Goal: Task Accomplishment & Management: Manage account settings

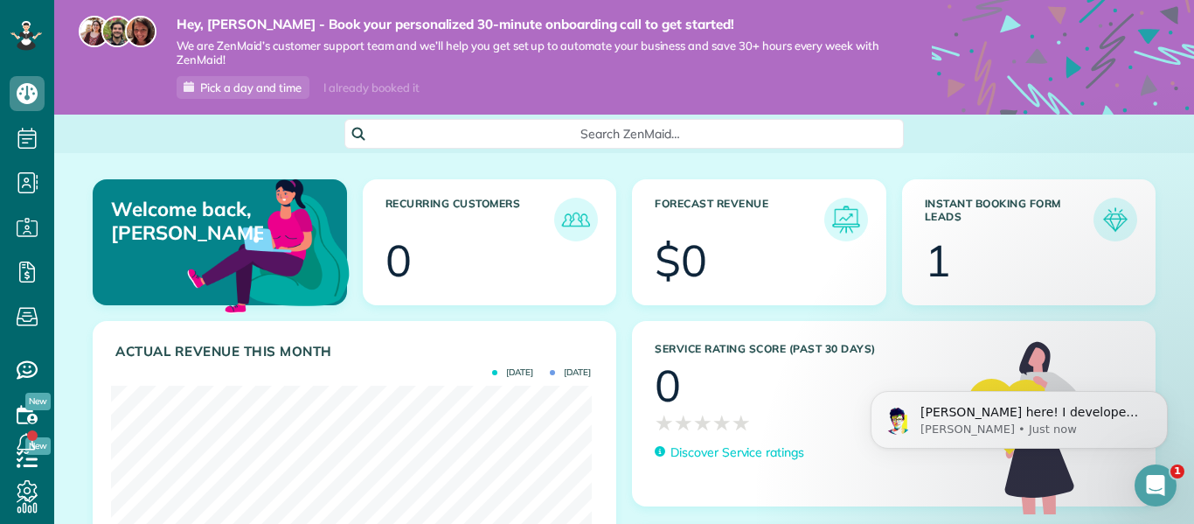
click at [634, 126] on span "Search ZenMaid…" at bounding box center [629, 133] width 531 height 17
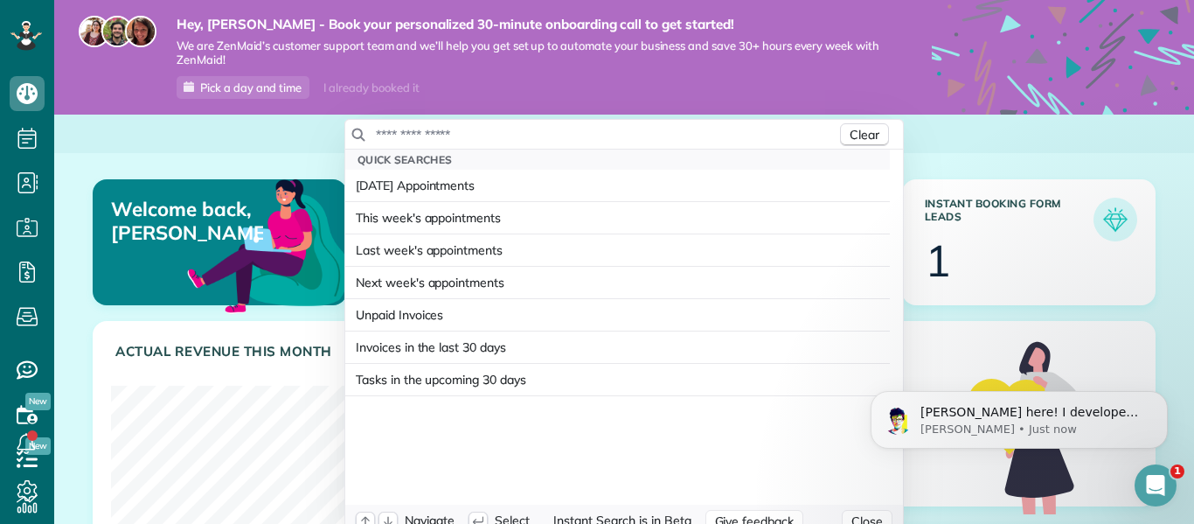
click at [546, 145] on div "Clear" at bounding box center [624, 135] width 558 height 30
click at [430, 134] on input "text" at bounding box center [606, 134] width 462 height 17
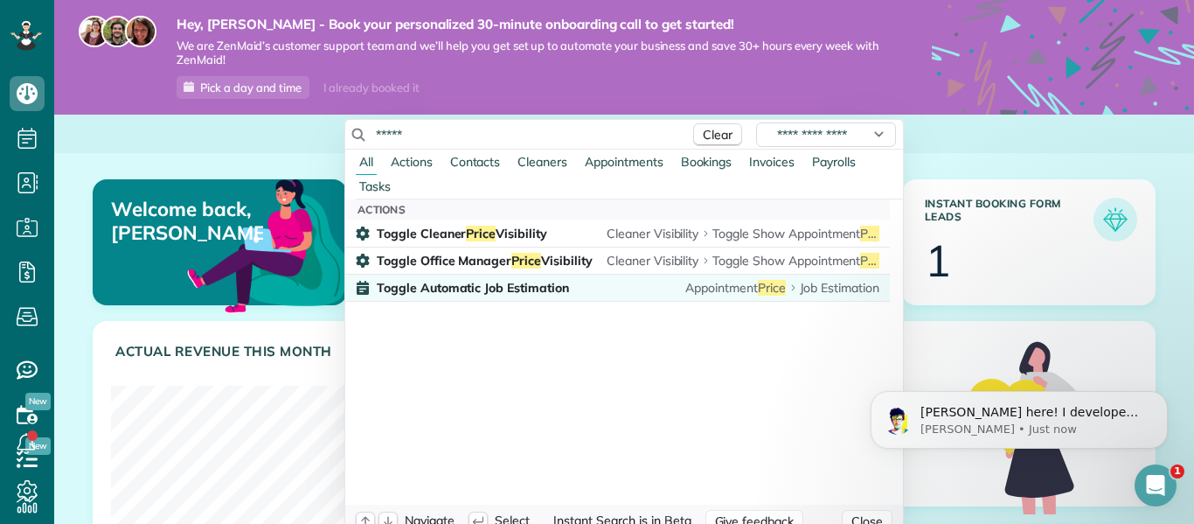
type input "*****"
click at [537, 286] on span "Toggle Automatic Job Estimation" at bounding box center [473, 288] width 192 height 16
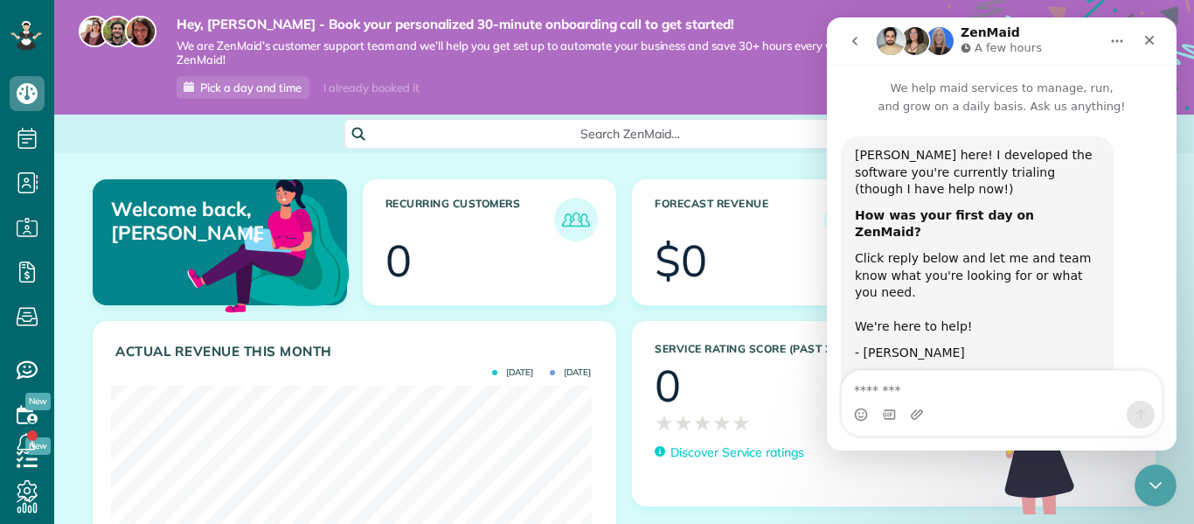
scroll to position [320, 0]
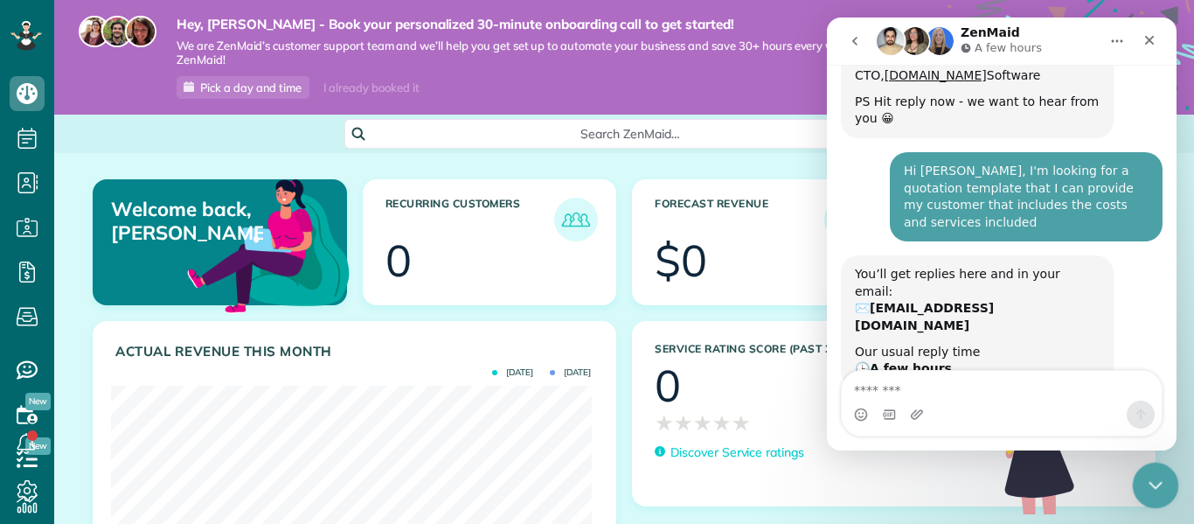
click at [1153, 481] on icon "Close Intercom Messenger" at bounding box center [1152, 482] width 21 height 21
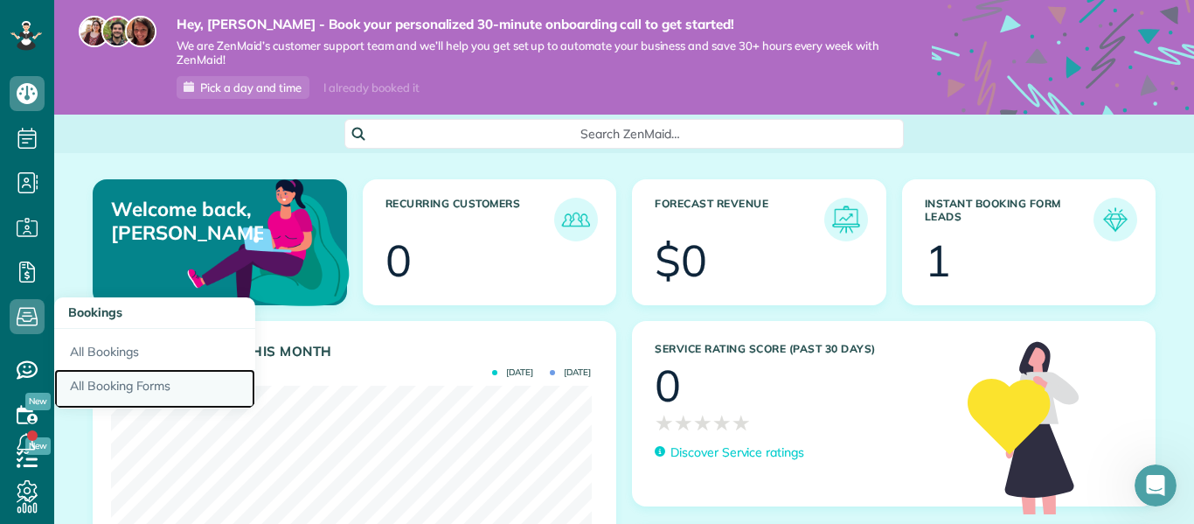
click at [126, 389] on link "All Booking Forms" at bounding box center [154, 389] width 201 height 40
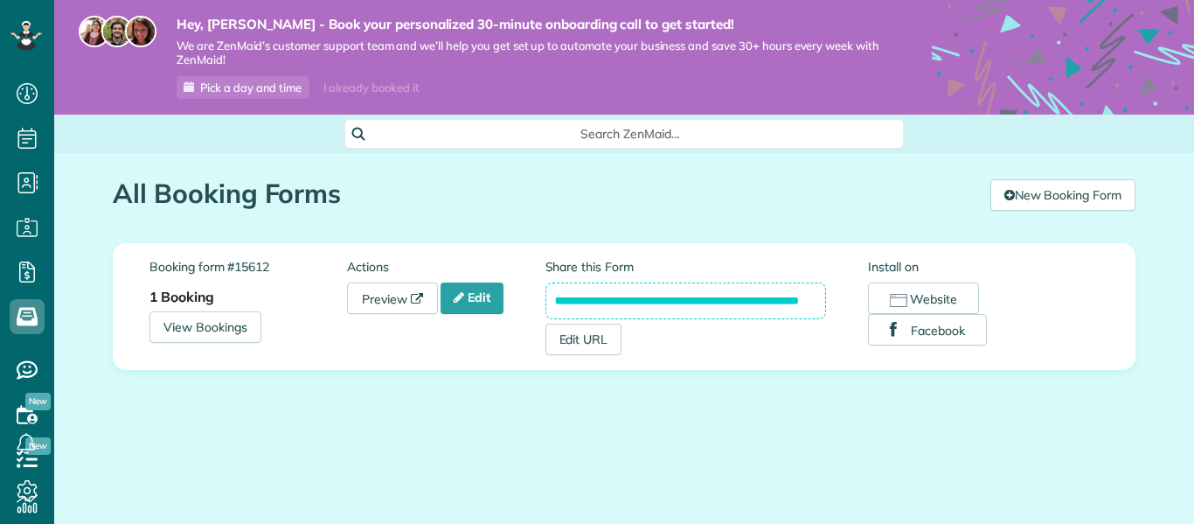
scroll to position [8, 8]
click at [289, 93] on span "Pick a day and time" at bounding box center [250, 87] width 101 height 14
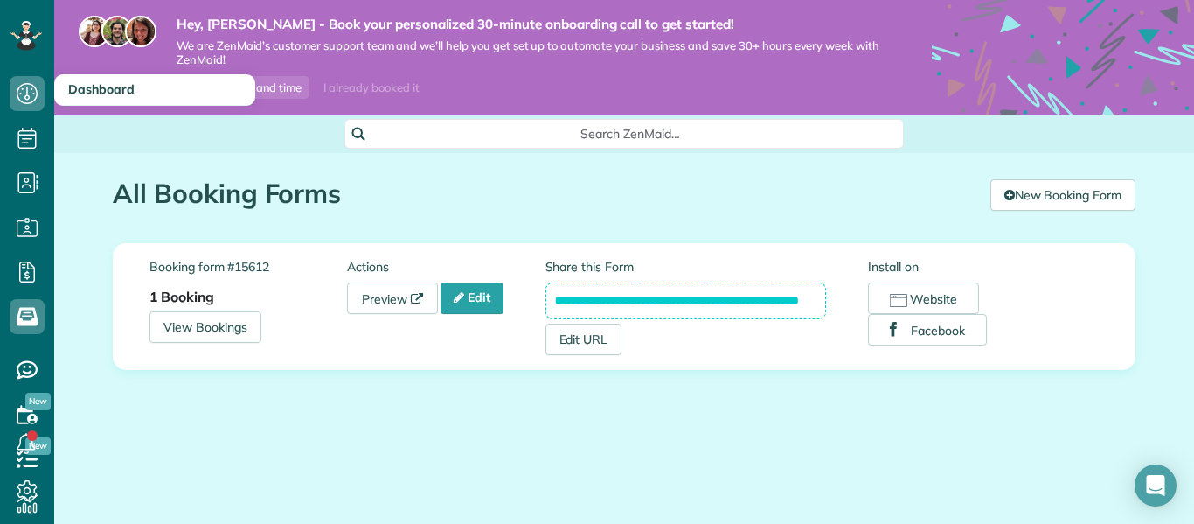
click at [88, 99] on h3 "Dashboard" at bounding box center [154, 89] width 201 height 31
click at [87, 102] on h3 "Dashboard" at bounding box center [154, 89] width 201 height 31
click at [25, 102] on icon at bounding box center [27, 93] width 35 height 35
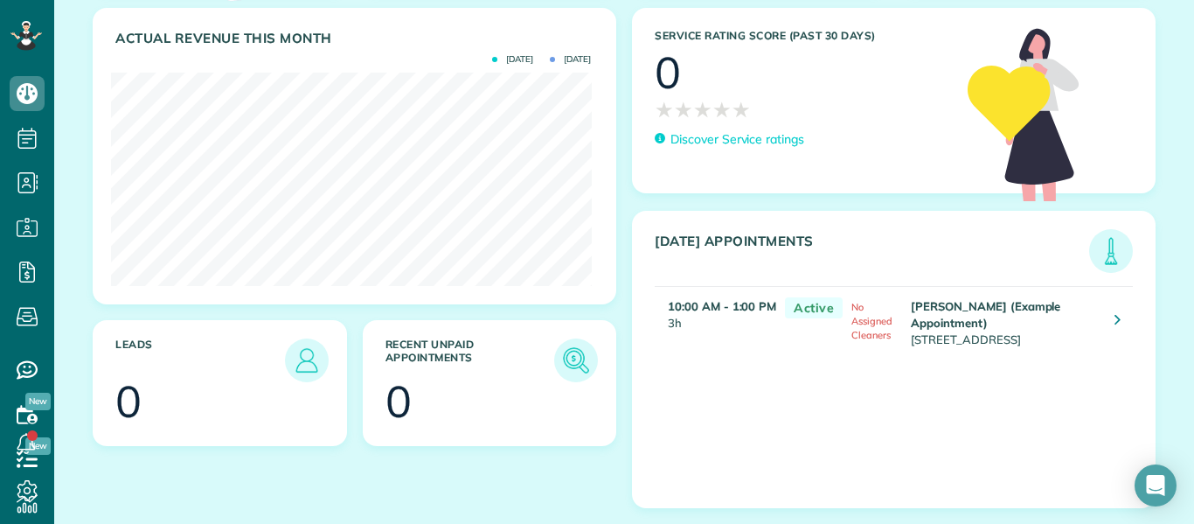
scroll to position [330, 0]
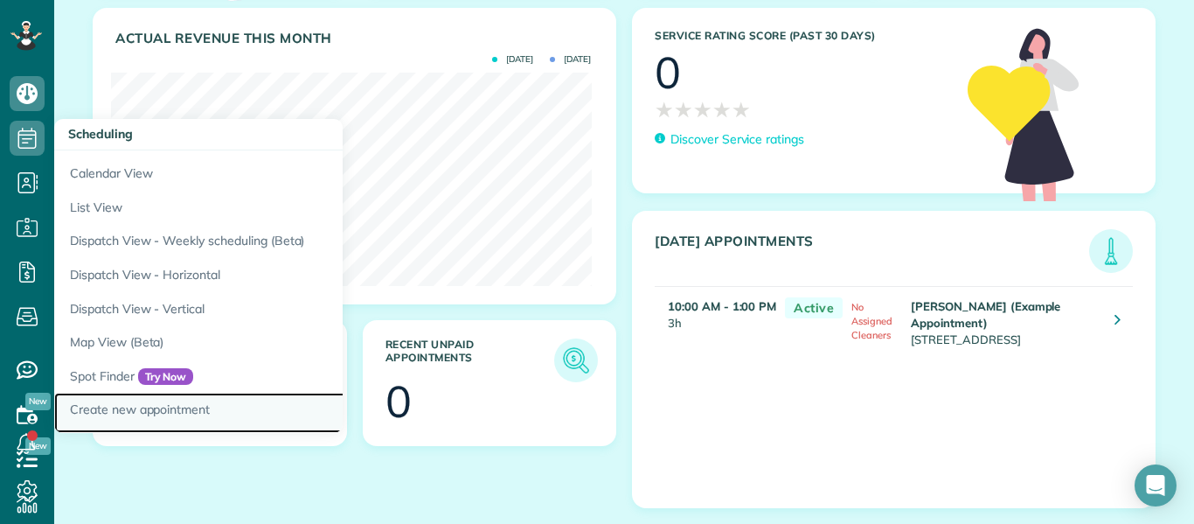
click at [136, 415] on link "Create new appointment" at bounding box center [272, 412] width 437 height 40
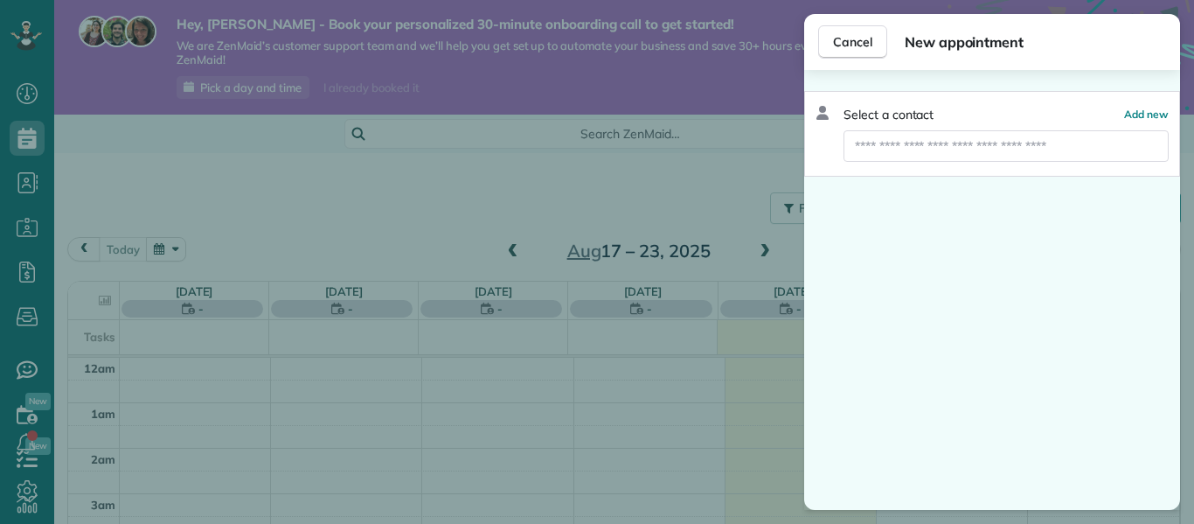
scroll to position [319, 0]
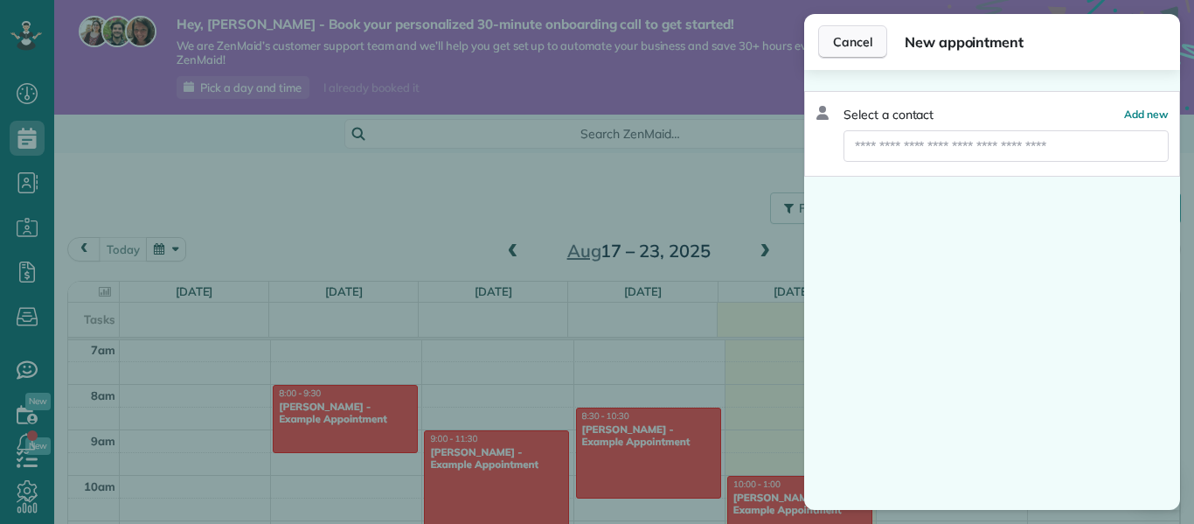
click at [844, 41] on span "Cancel" at bounding box center [852, 41] width 39 height 17
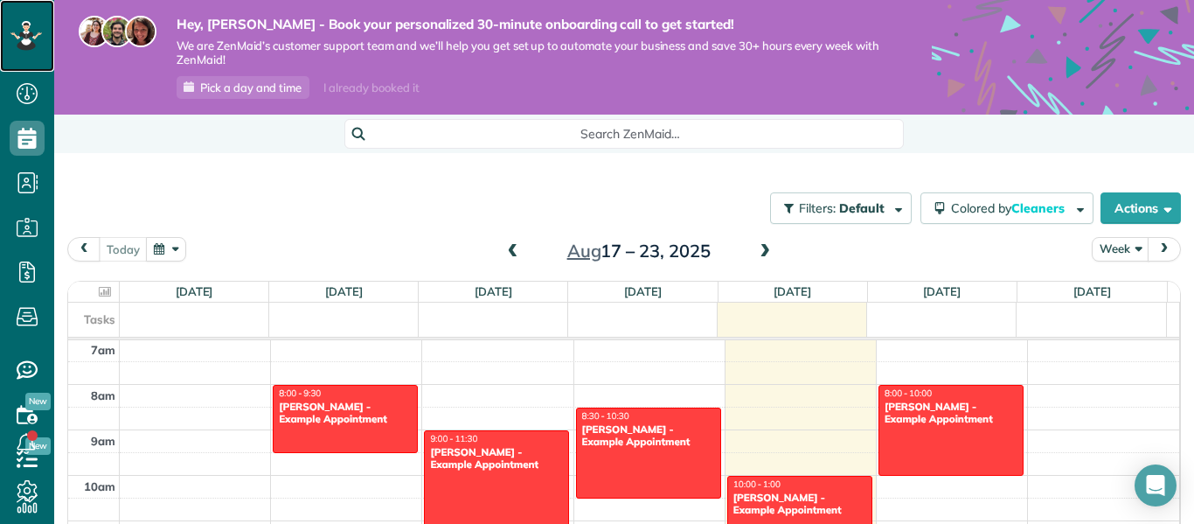
click at [24, 24] on icon at bounding box center [26, 23] width 6 height 4
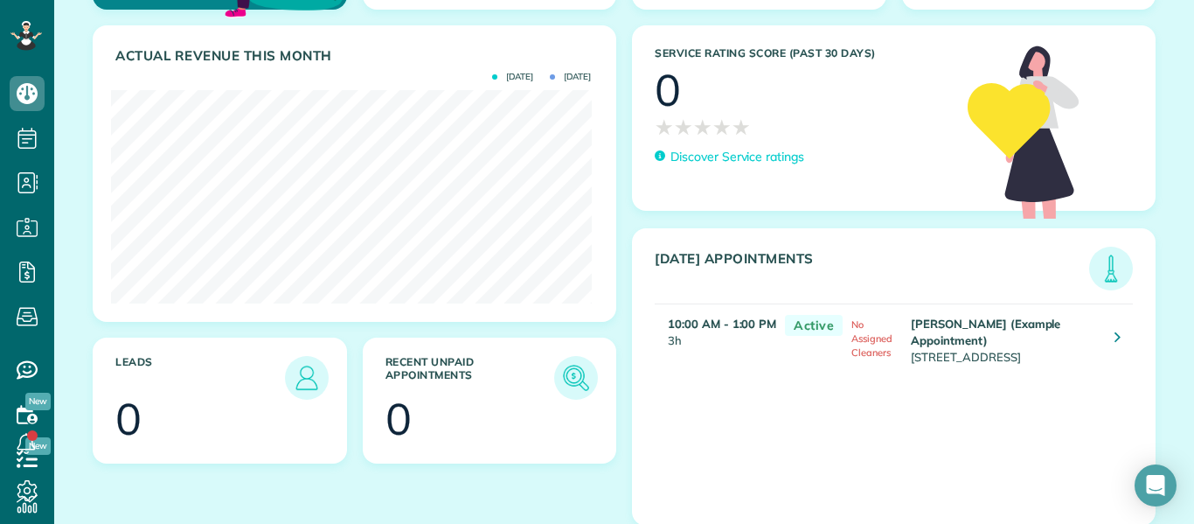
scroll to position [330, 0]
